Goal: Task Accomplishment & Management: Check status

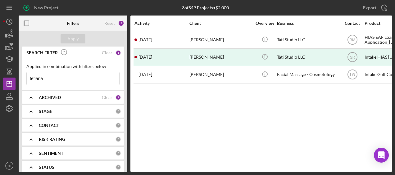
click at [66, 77] on input "tetiana" at bounding box center [73, 78] width 93 height 12
type input "t"
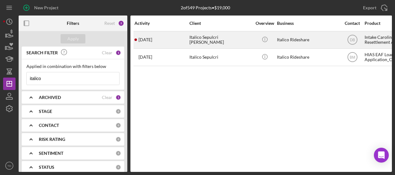
type input "italico"
click at [168, 40] on div "[DATE] Italico Sepulcri [PERSON_NAME]" at bounding box center [161, 40] width 54 height 16
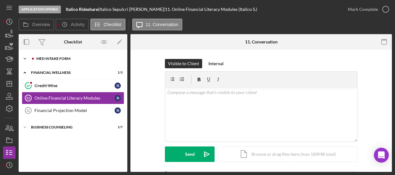
click at [65, 56] on div "Icon/Expander MED Intake Form 9 / 9" at bounding box center [73, 58] width 109 height 12
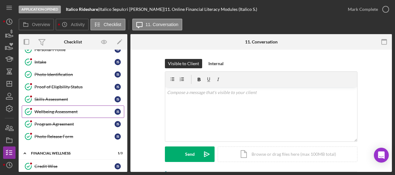
scroll to position [34, 0]
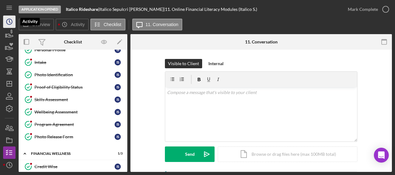
click at [6, 25] on icon "Icon/History" at bounding box center [10, 22] width 16 height 16
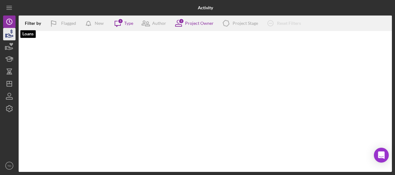
click at [7, 37] on icon "button" at bounding box center [10, 35] width 7 height 3
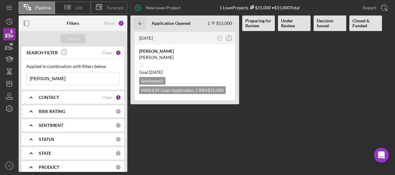
click at [57, 80] on input "[PERSON_NAME]" at bounding box center [73, 78] width 93 height 12
drag, startPoint x: 52, startPoint y: 78, endPoint x: 4, endPoint y: 78, distance: 48.1
click at [4, 78] on div "Pipeline List Forecast New Loan Project 1 Loan Projects $15,000 • $15,000 Total…" at bounding box center [197, 86] width 389 height 172
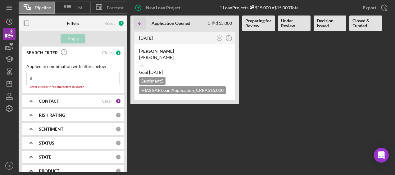
click at [53, 78] on input "it" at bounding box center [73, 78] width 93 height 12
type input "it"
click at [111, 100] on div "CONTACT Clear 1" at bounding box center [80, 101] width 82 height 6
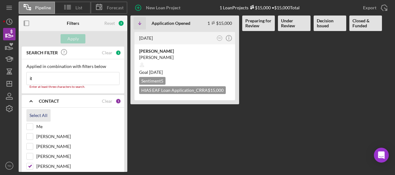
click at [32, 117] on div "Select All" at bounding box center [38, 115] width 18 height 12
checkbox input "true"
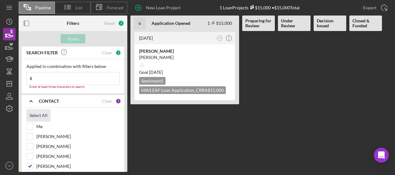
checkbox input "true"
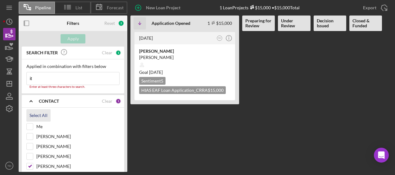
checkbox input "true"
click at [104, 102] on div "Clear" at bounding box center [107, 101] width 11 height 5
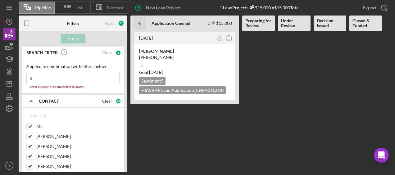
checkbox input "false"
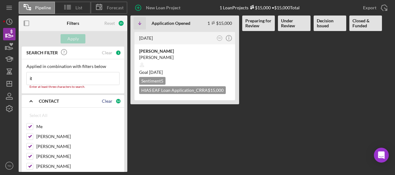
checkbox input "false"
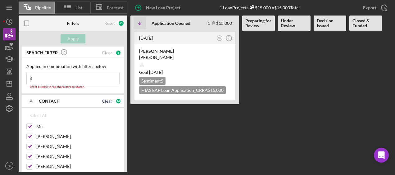
checkbox input "false"
click at [77, 79] on input "it" at bounding box center [73, 78] width 93 height 12
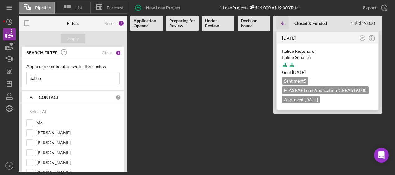
type input "italico"
click at [297, 53] on div "Italico Rideshare" at bounding box center [327, 51] width 91 height 6
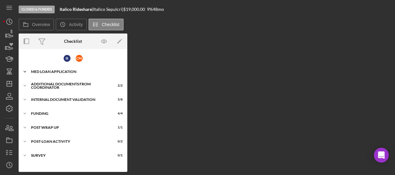
click at [58, 66] on div "Icon/Expander MED Loan Application 22 / 22" at bounding box center [73, 72] width 109 height 12
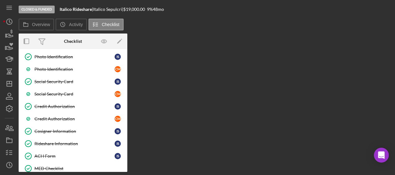
scroll to position [215, 0]
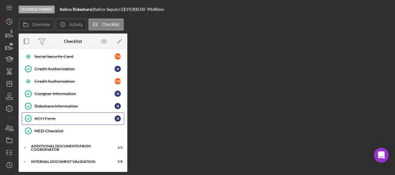
click at [49, 116] on div "ACH Form" at bounding box center [74, 118] width 80 height 5
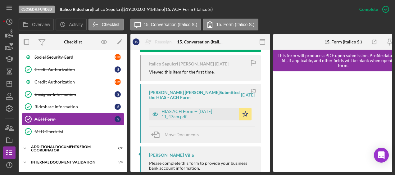
scroll to position [252, 0]
click at [202, 119] on div "HIAS ACH Form -- [DATE] 11_47am.pdf" at bounding box center [198, 114] width 75 height 10
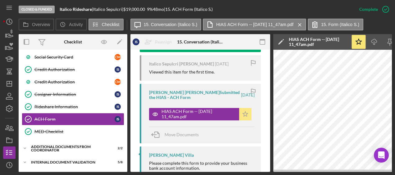
scroll to position [0, 127]
